Goal: Task Accomplishment & Management: Use online tool/utility

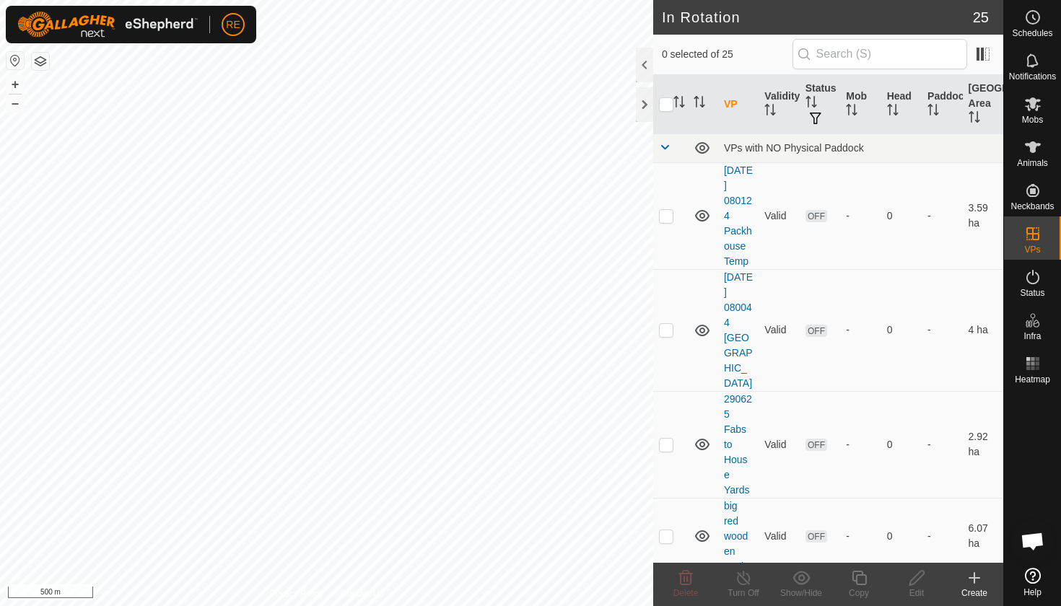
click at [13, 58] on button "button" at bounding box center [14, 60] width 17 height 17
click at [975, 578] on icon at bounding box center [974, 578] width 10 height 0
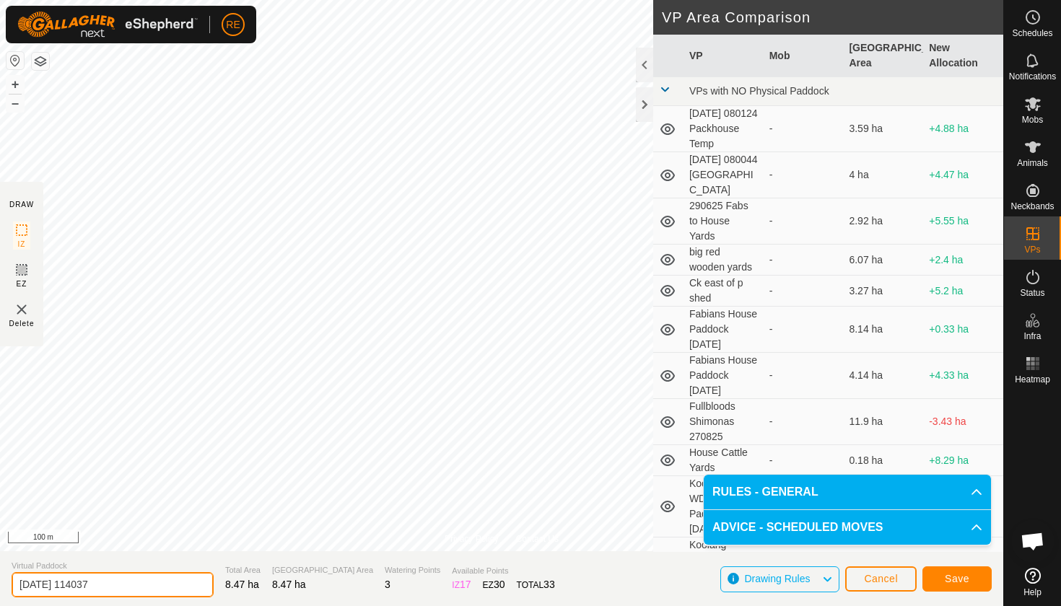
click at [19, 587] on input "[DATE] 114037" at bounding box center [113, 584] width 202 height 25
type input "[GEOGRAPHIC_DATA] 020925"
click at [962, 579] on span "Save" at bounding box center [956, 579] width 25 height 12
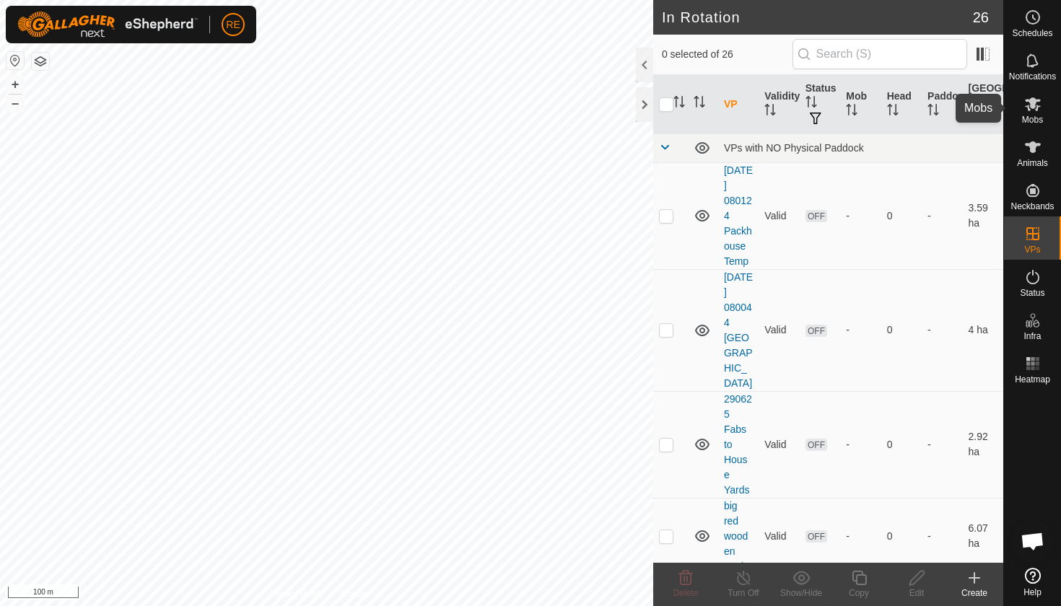
click at [1035, 105] on icon at bounding box center [1032, 104] width 16 height 14
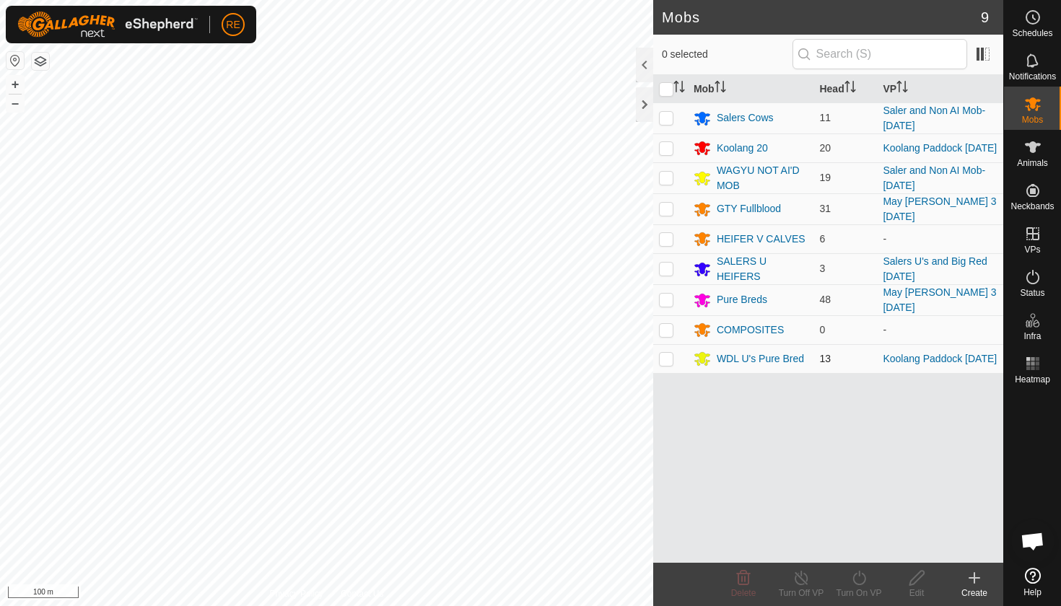
click at [667, 364] on p-checkbox at bounding box center [666, 359] width 14 height 12
checkbox input "true"
click at [665, 153] on p-checkbox at bounding box center [666, 148] width 14 height 12
checkbox input "true"
click at [862, 582] on icon at bounding box center [859, 577] width 18 height 17
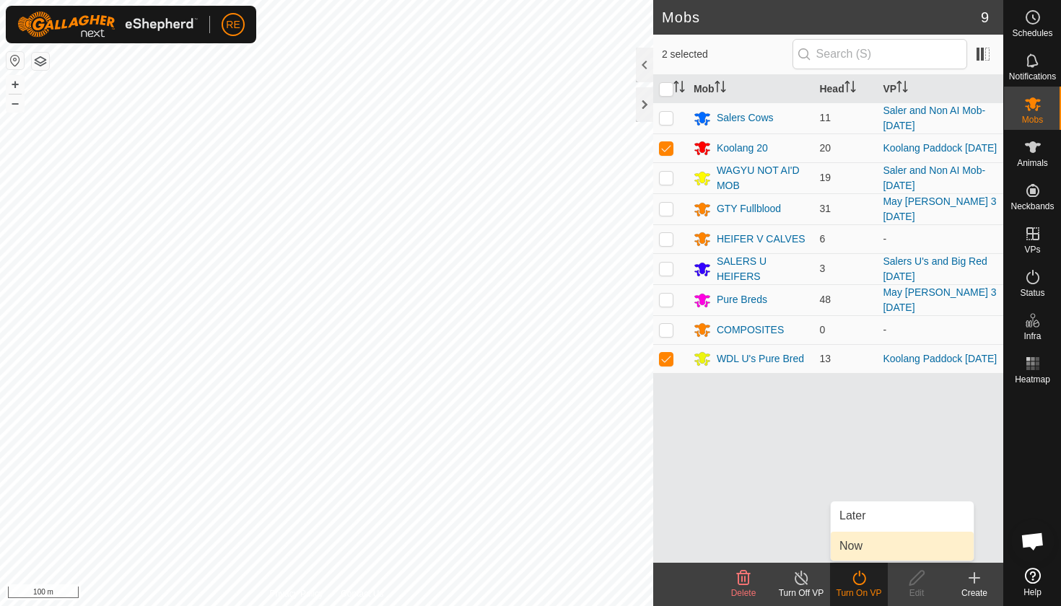
click at [854, 548] on link "Now" at bounding box center [901, 546] width 143 height 29
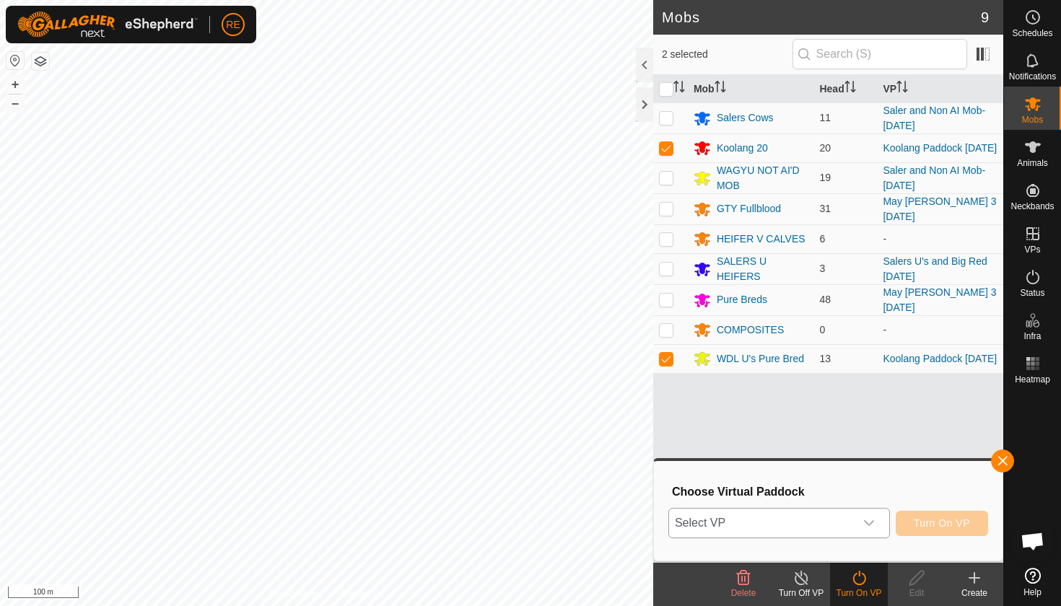
click at [874, 521] on icon "dropdown trigger" at bounding box center [869, 523] width 12 height 12
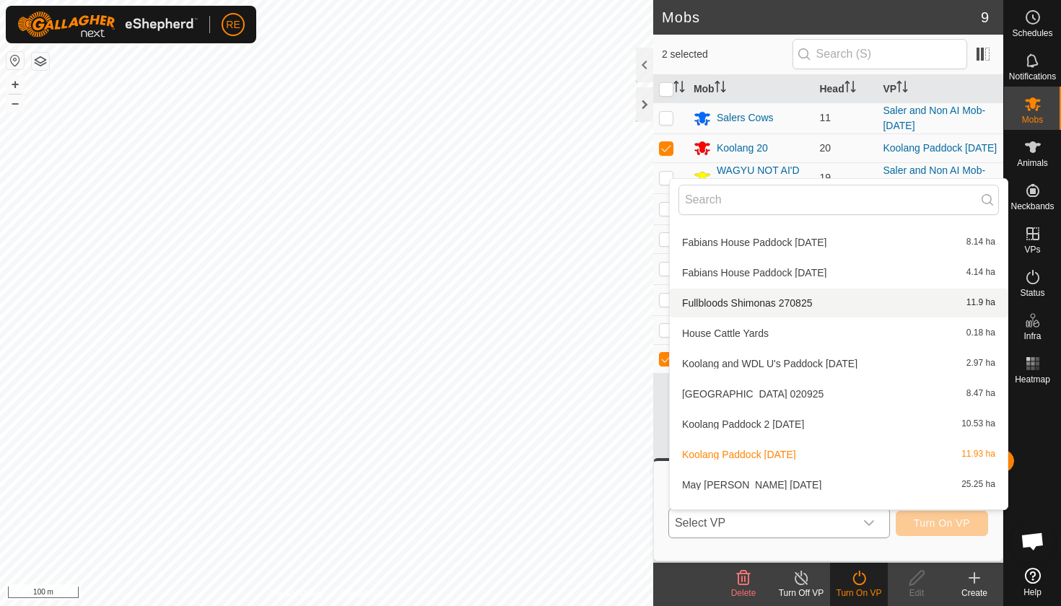
scroll to position [179, 0]
click at [814, 390] on li "[GEOGRAPHIC_DATA] [DATE] 8.47 ha" at bounding box center [838, 392] width 338 height 29
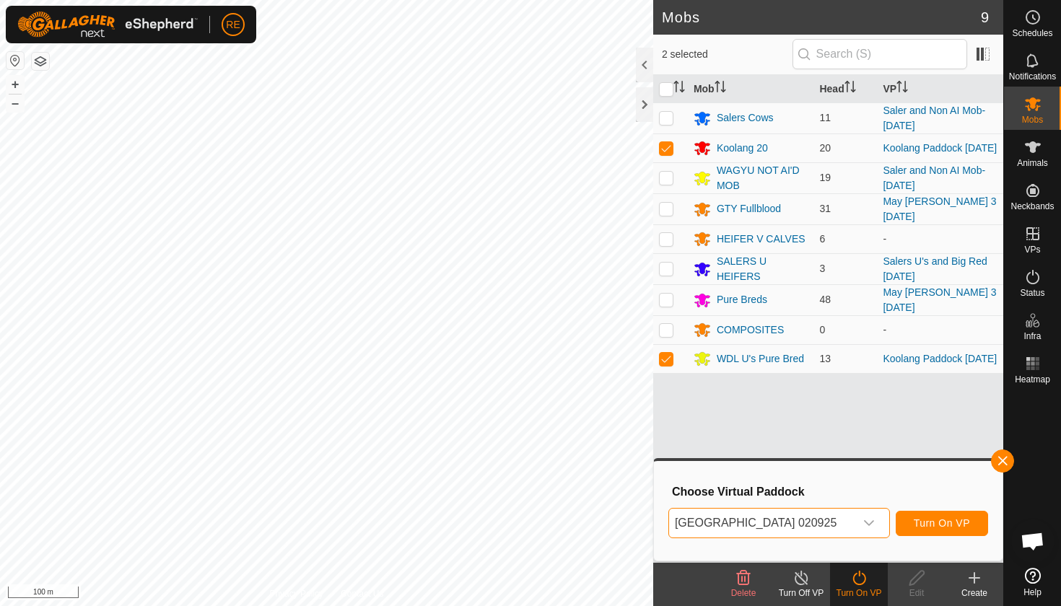
click at [921, 522] on span "Turn On VP" at bounding box center [941, 523] width 56 height 12
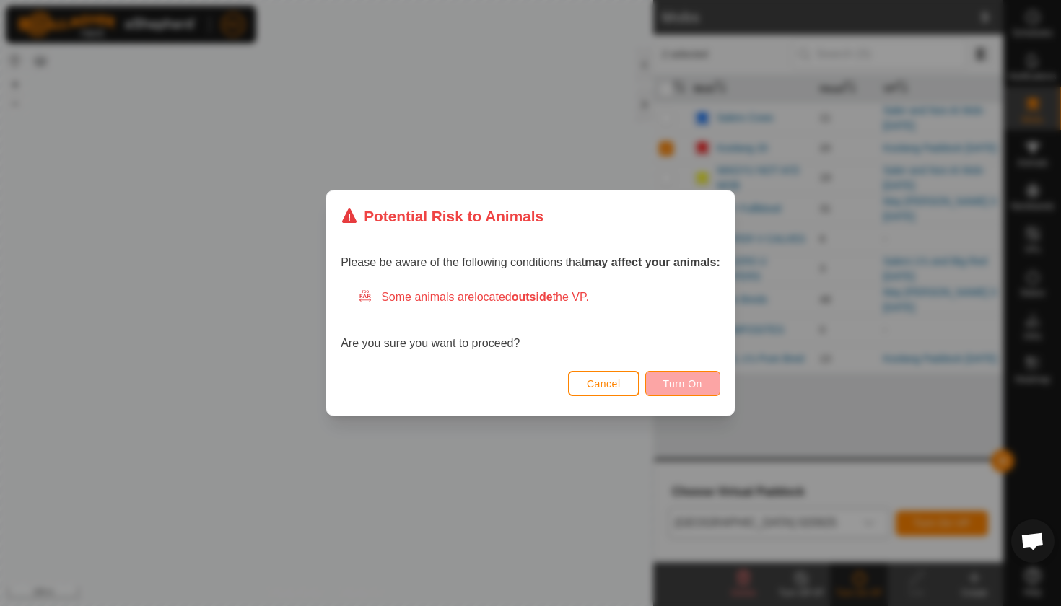
click at [702, 384] on span "Turn On" at bounding box center [682, 384] width 39 height 12
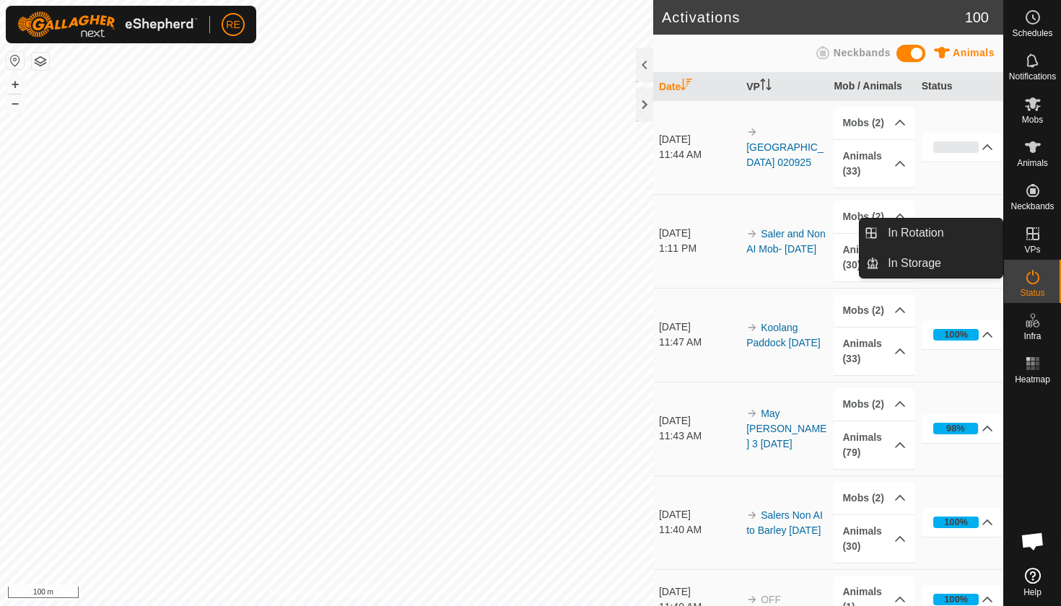
click at [1035, 238] on icon at bounding box center [1032, 233] width 17 height 17
click at [1034, 238] on icon at bounding box center [1032, 233] width 17 height 17
click at [960, 234] on link "In Rotation" at bounding box center [940, 233] width 123 height 29
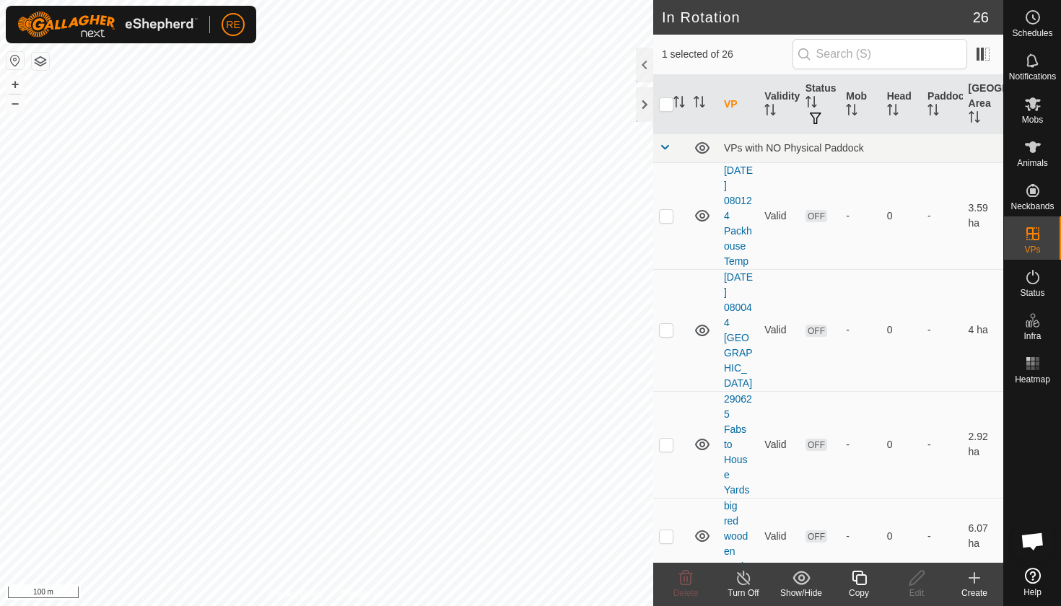
click at [976, 578] on icon at bounding box center [974, 578] width 10 height 0
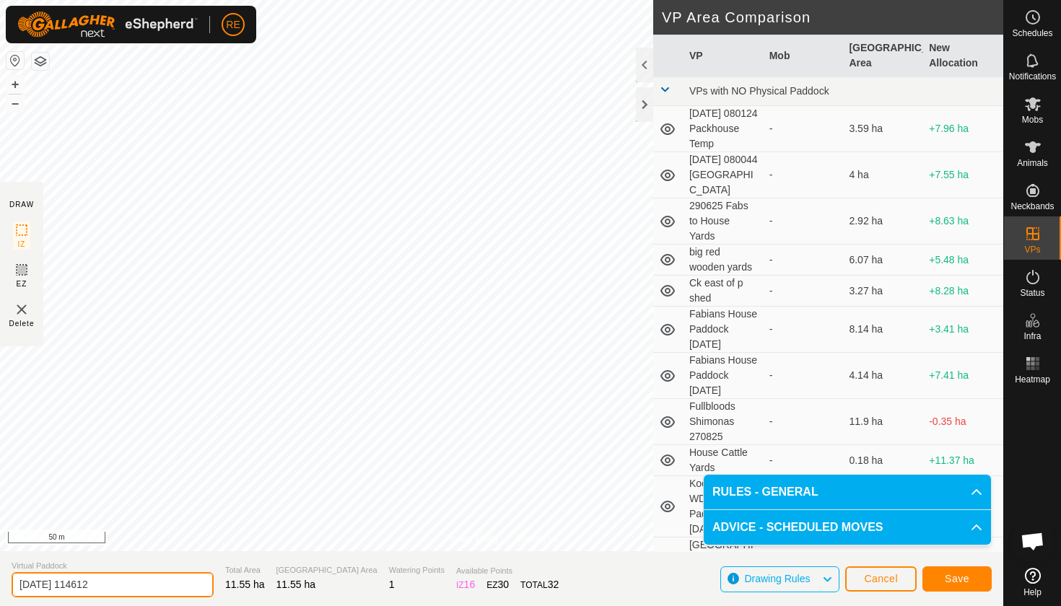
click at [114, 587] on input "[DATE] 114612" at bounding box center [113, 584] width 202 height 25
drag, startPoint x: 112, startPoint y: 581, endPoint x: 15, endPoint y: 584, distance: 96.7
click at [15, 584] on input "[DATE] 114612" at bounding box center [113, 584] width 202 height 25
type input "F"
type input "[GEOGRAPHIC_DATA]"
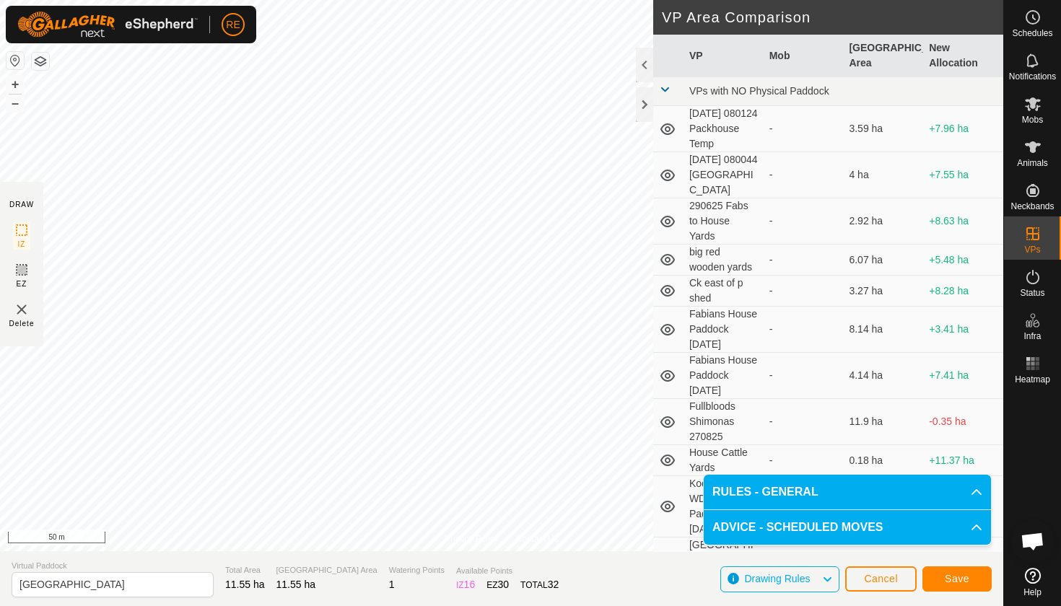
click at [957, 577] on span "Save" at bounding box center [956, 579] width 25 height 12
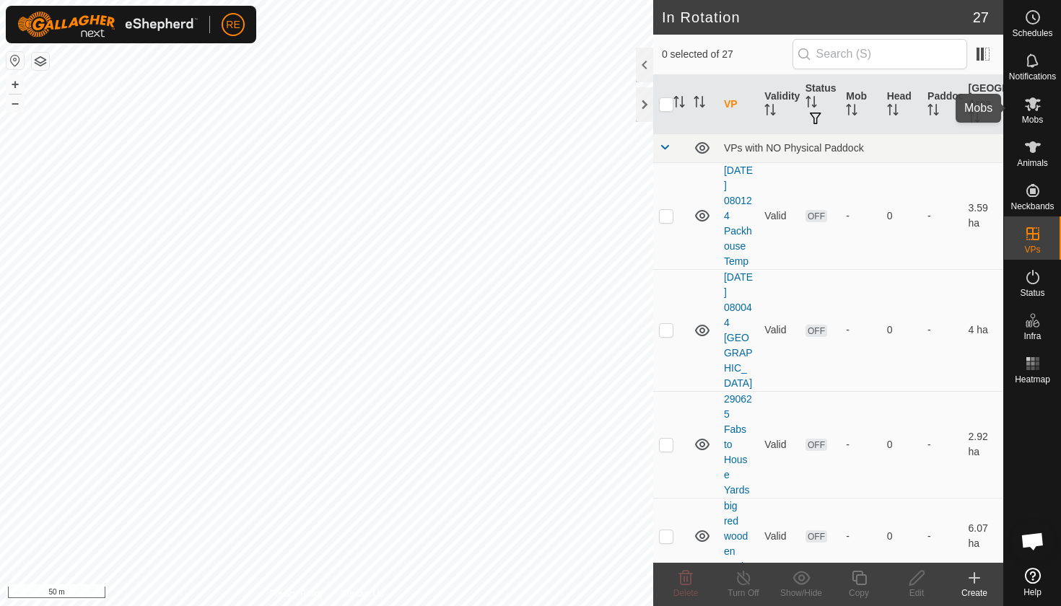
click at [1035, 102] on icon at bounding box center [1032, 104] width 16 height 14
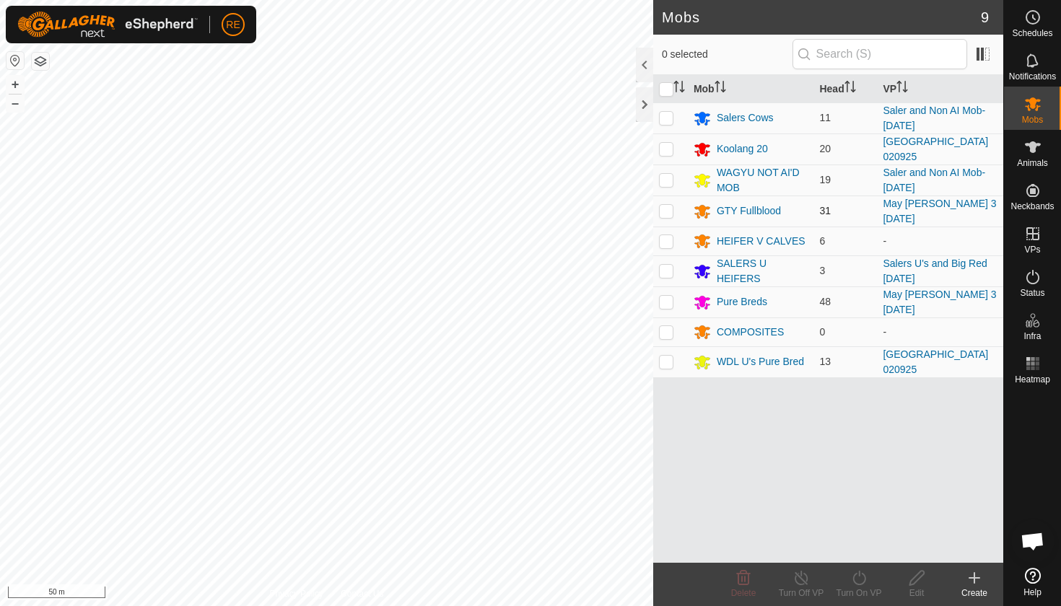
click at [665, 211] on p-checkbox at bounding box center [666, 211] width 14 height 12
checkbox input "true"
click at [667, 306] on p-checkbox at bounding box center [666, 302] width 14 height 12
checkbox input "true"
click at [860, 582] on icon at bounding box center [859, 577] width 18 height 17
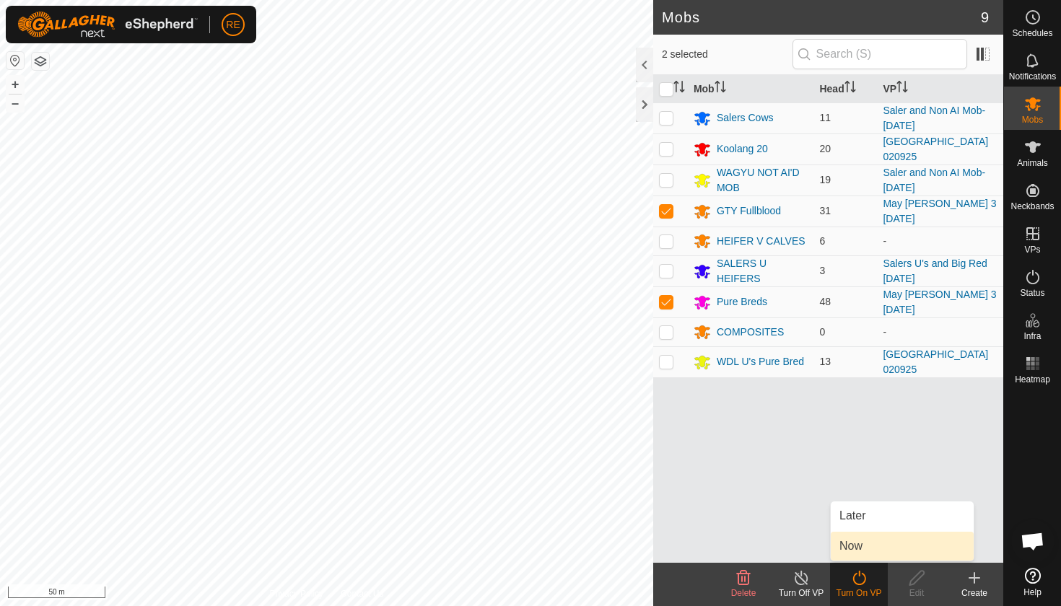
click at [857, 548] on link "Now" at bounding box center [901, 546] width 143 height 29
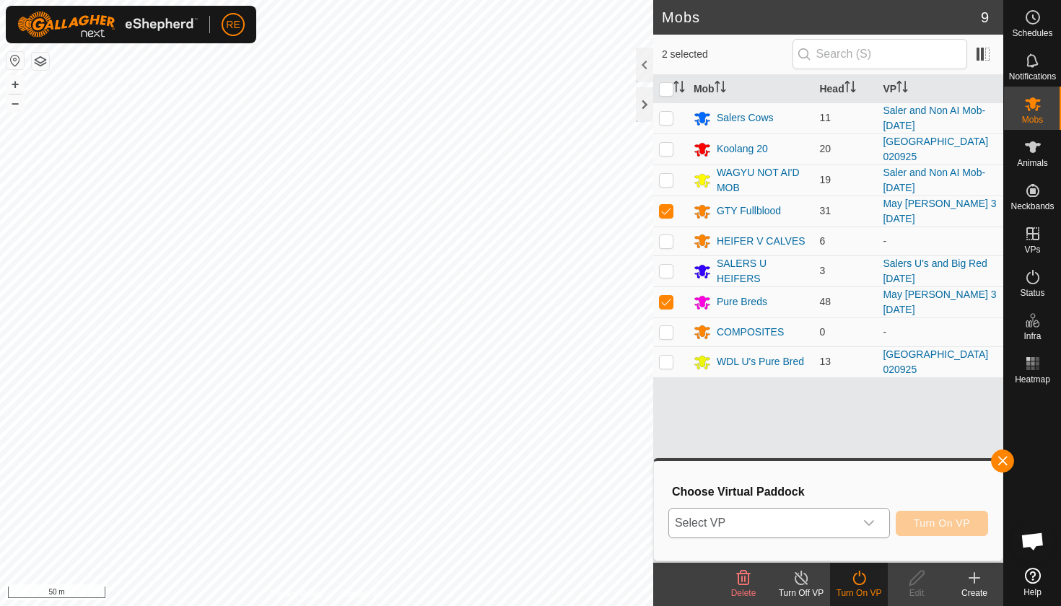
click at [870, 522] on icon "dropdown trigger" at bounding box center [869, 523] width 12 height 12
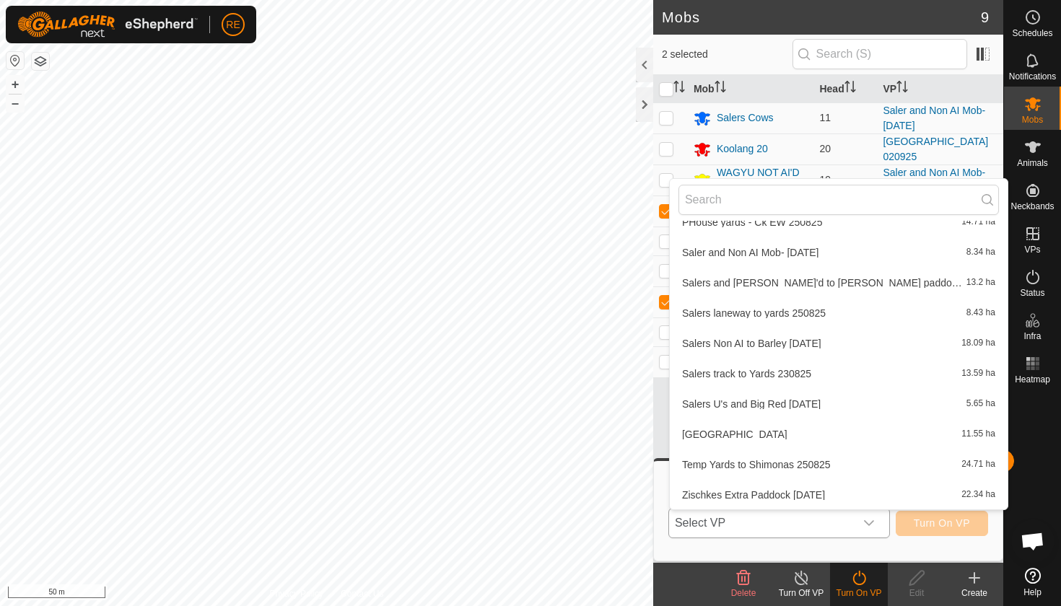
scroll to position [561, 0]
click at [796, 434] on li "[GEOGRAPHIC_DATA][DATE] 11.55 ha" at bounding box center [838, 434] width 338 height 29
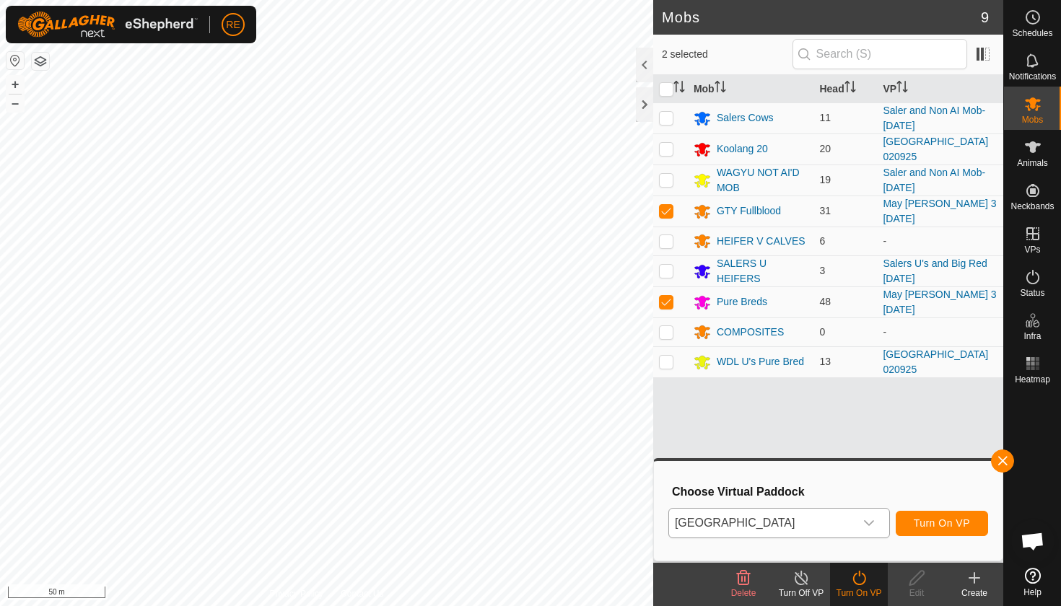
click at [942, 524] on span "Turn On VP" at bounding box center [941, 523] width 56 height 12
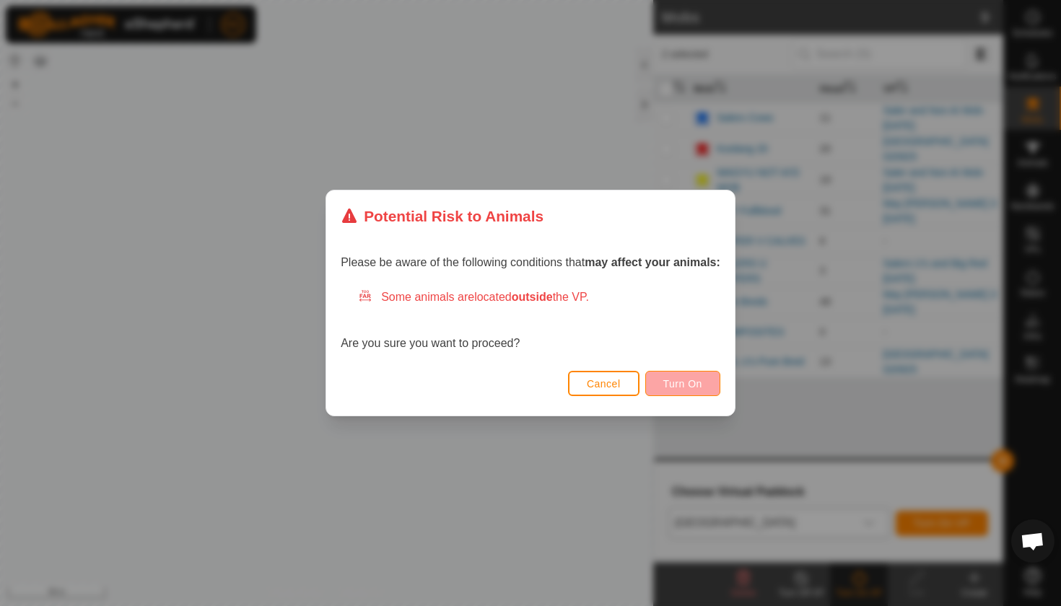
click at [701, 392] on button "Turn On" at bounding box center [682, 383] width 75 height 25
